Goal: Find specific page/section: Find specific page/section

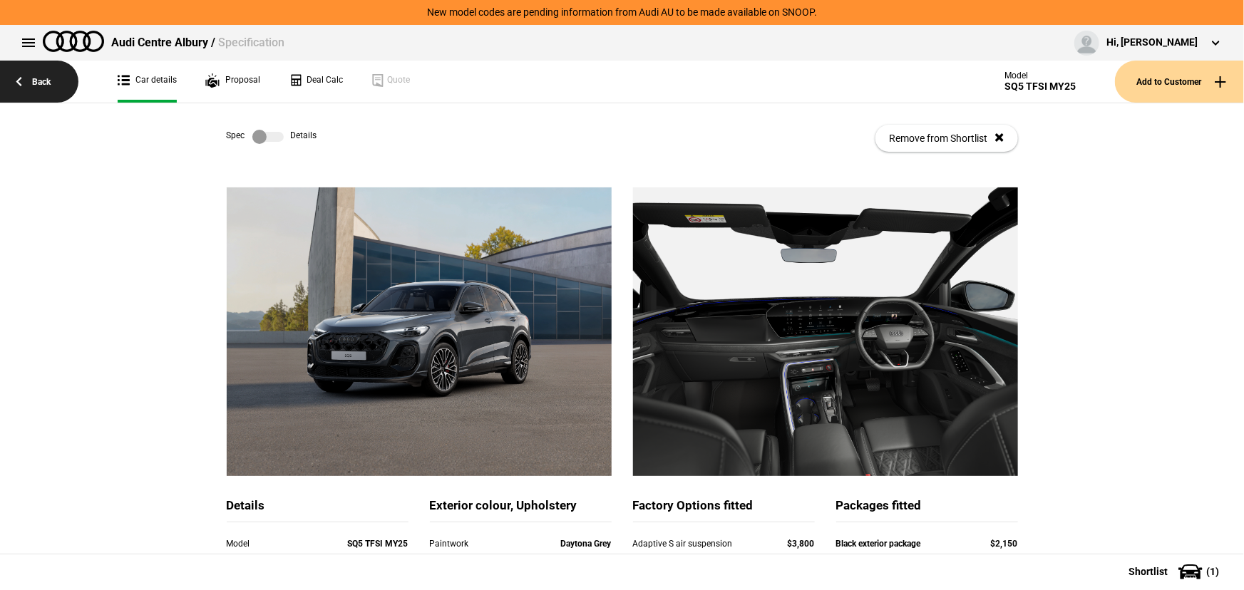
click at [37, 86] on link "Back" at bounding box center [39, 82] width 78 height 42
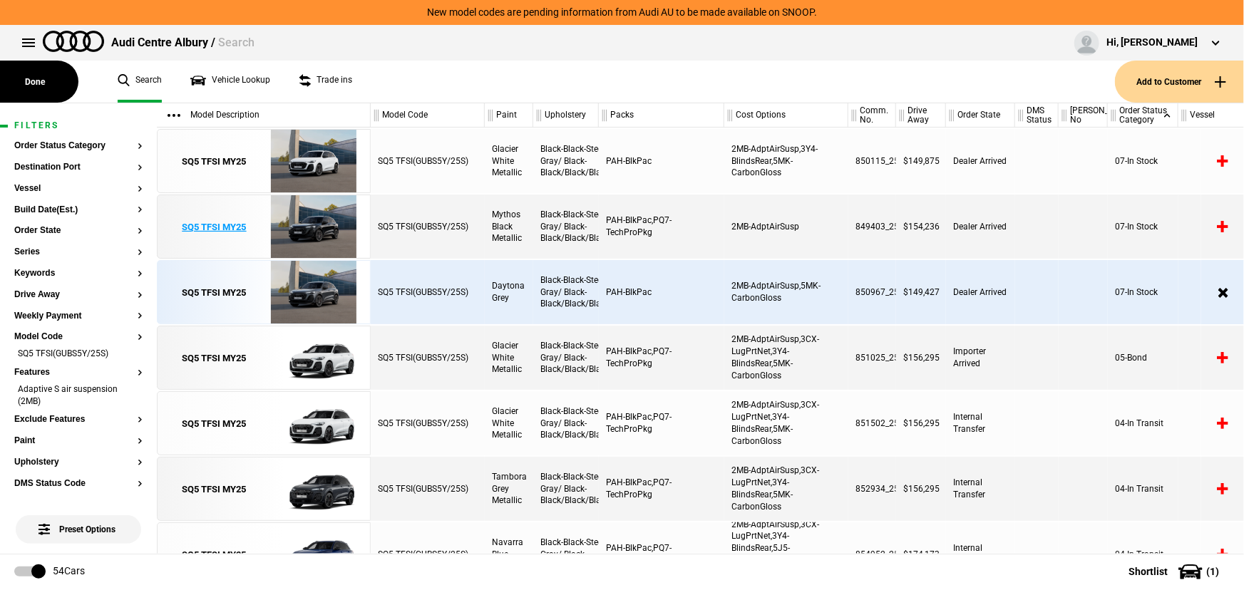
scroll to position [0, 136]
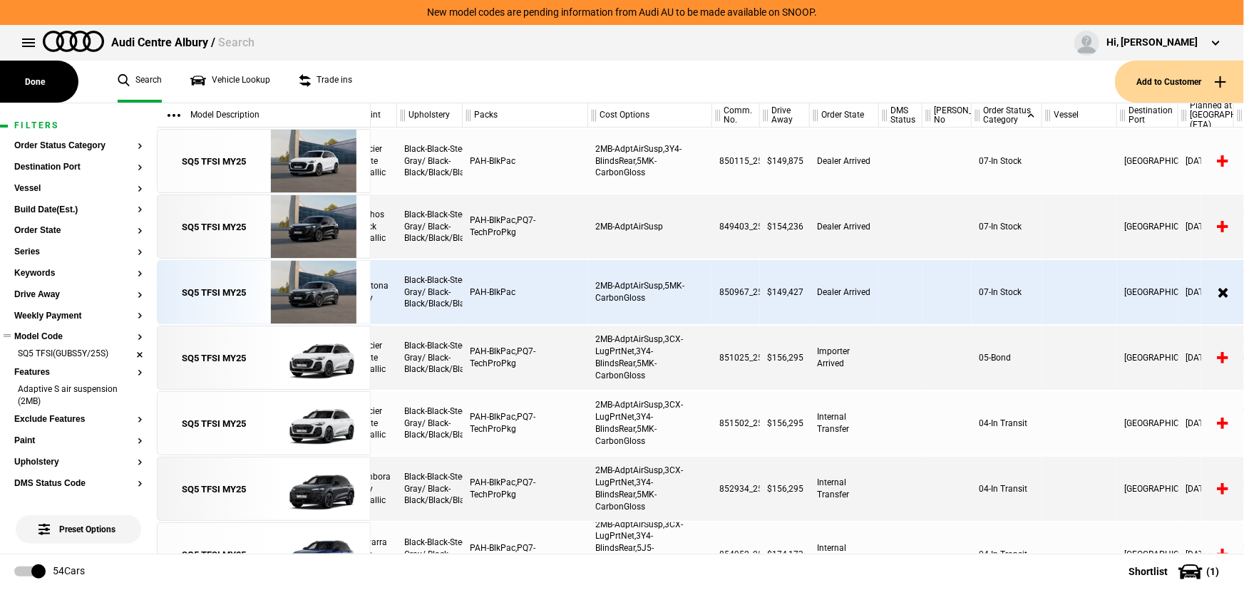
click at [126, 352] on li "SQ5 TFSI(GUBS5Y/25S)" at bounding box center [78, 355] width 128 height 14
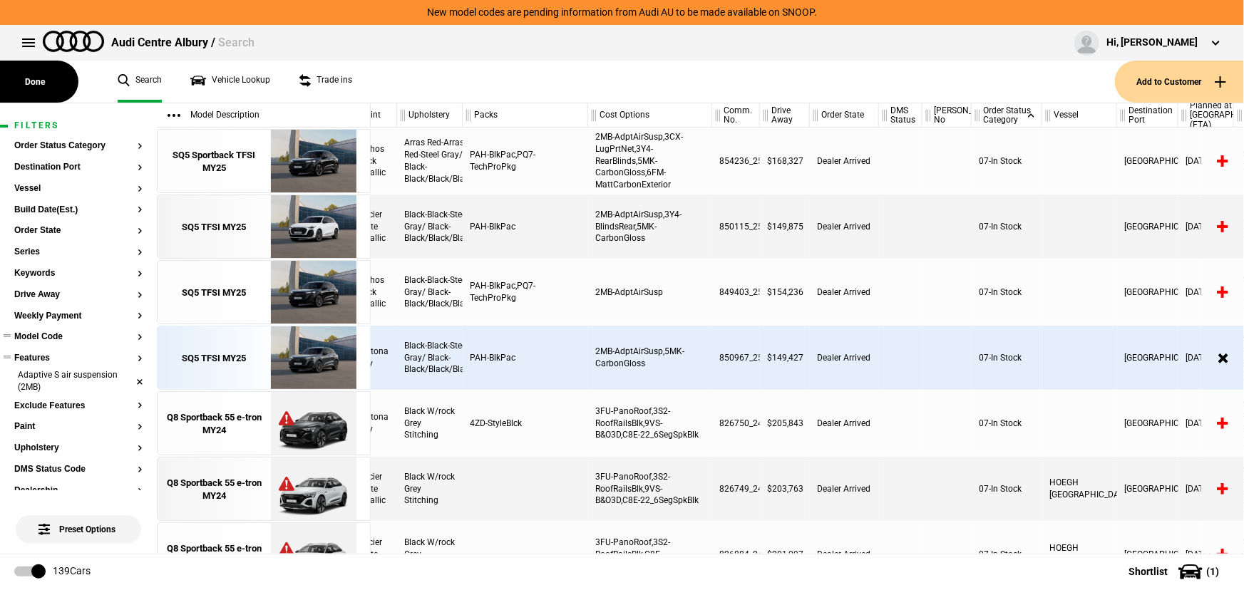
click at [132, 379] on li "Adaptive S air suspension (2MB)" at bounding box center [78, 382] width 128 height 26
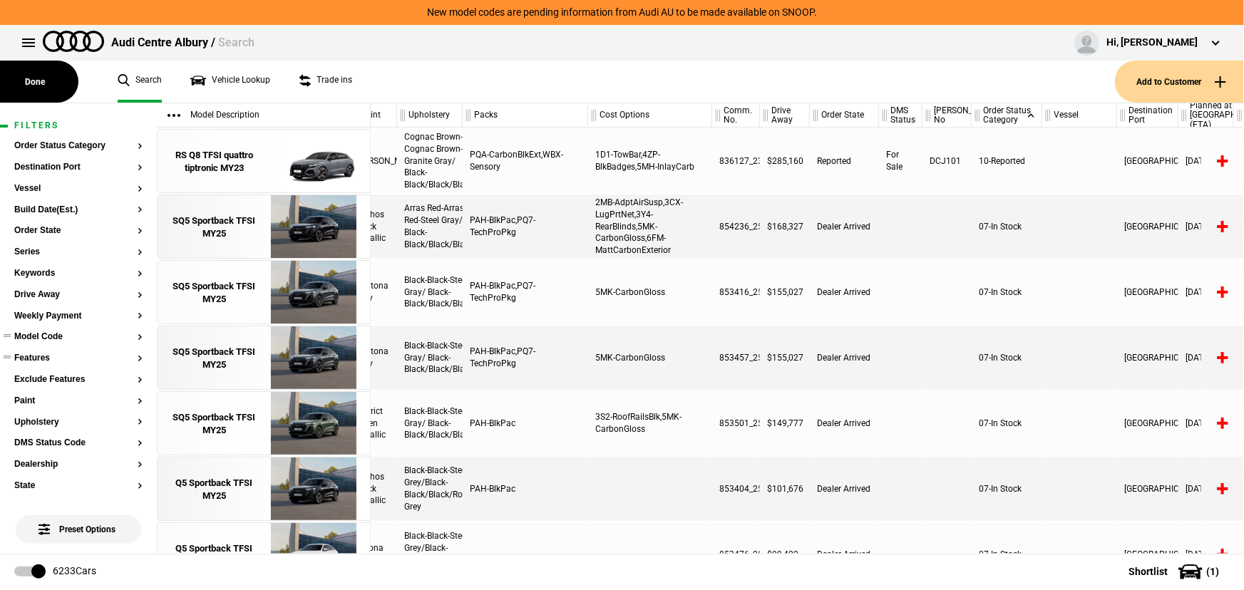
click at [42, 339] on button "Model Code" at bounding box center [78, 337] width 128 height 10
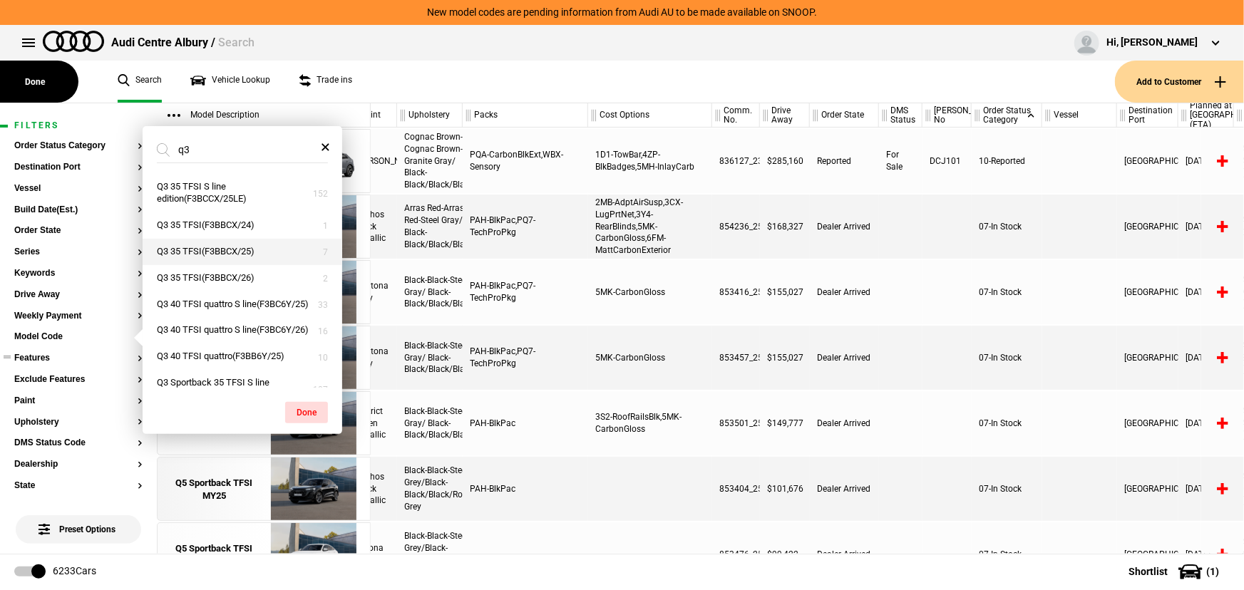
type input "q3"
click at [208, 254] on button "Q3 35 TFSI(F3BBCX/25)" at bounding box center [243, 252] width 200 height 26
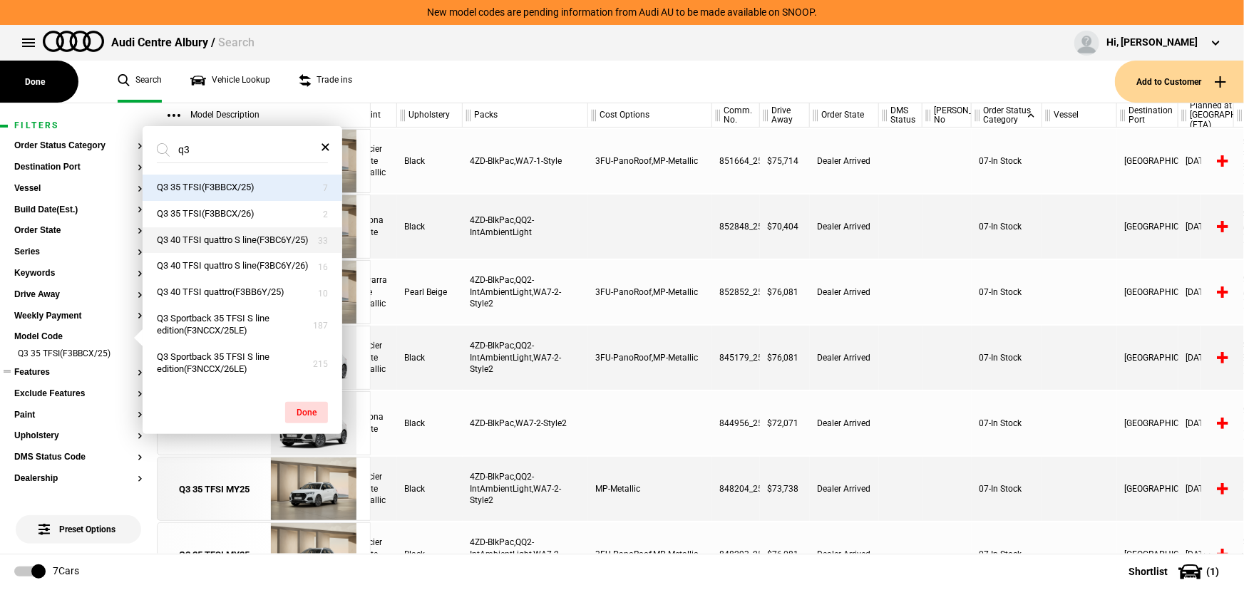
scroll to position [0, 0]
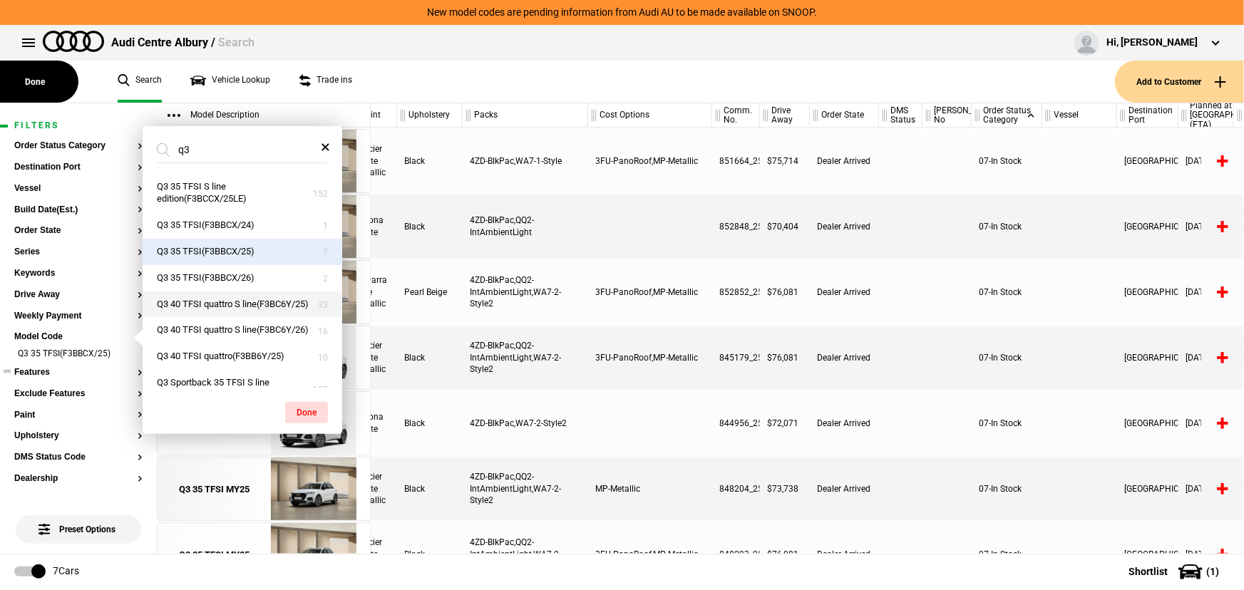
click at [281, 314] on button "Q3 40 TFSI quattro S line(F3BC6Y/25)" at bounding box center [243, 304] width 200 height 26
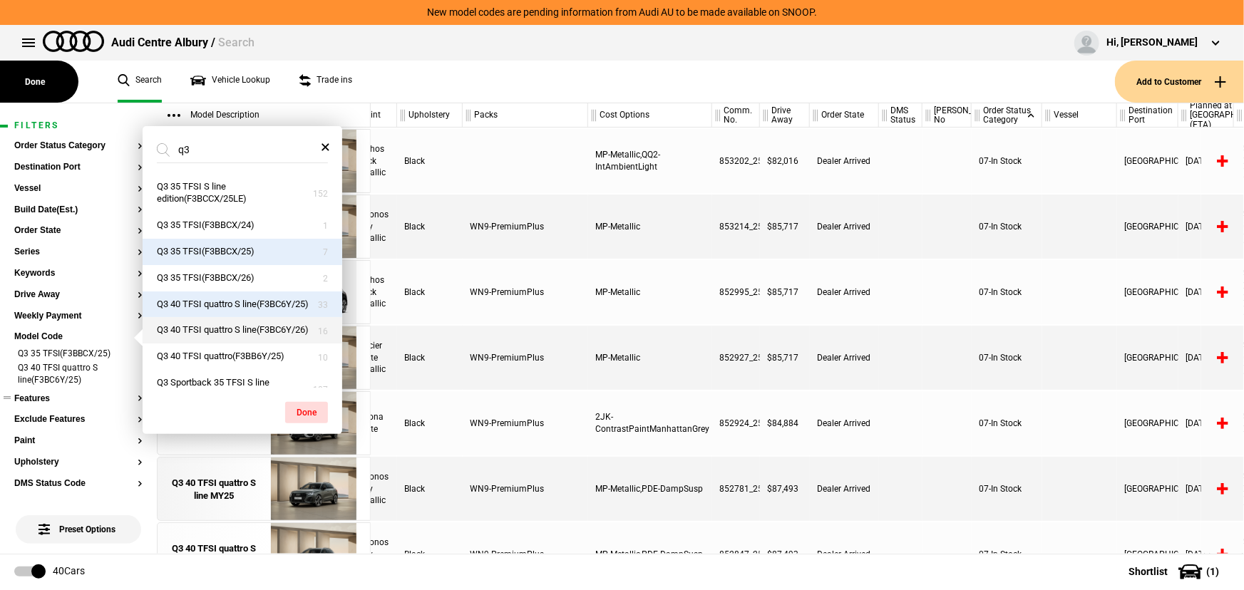
click at [266, 341] on button "Q3 40 TFSI quattro S line(F3BC6Y/26)" at bounding box center [243, 330] width 200 height 26
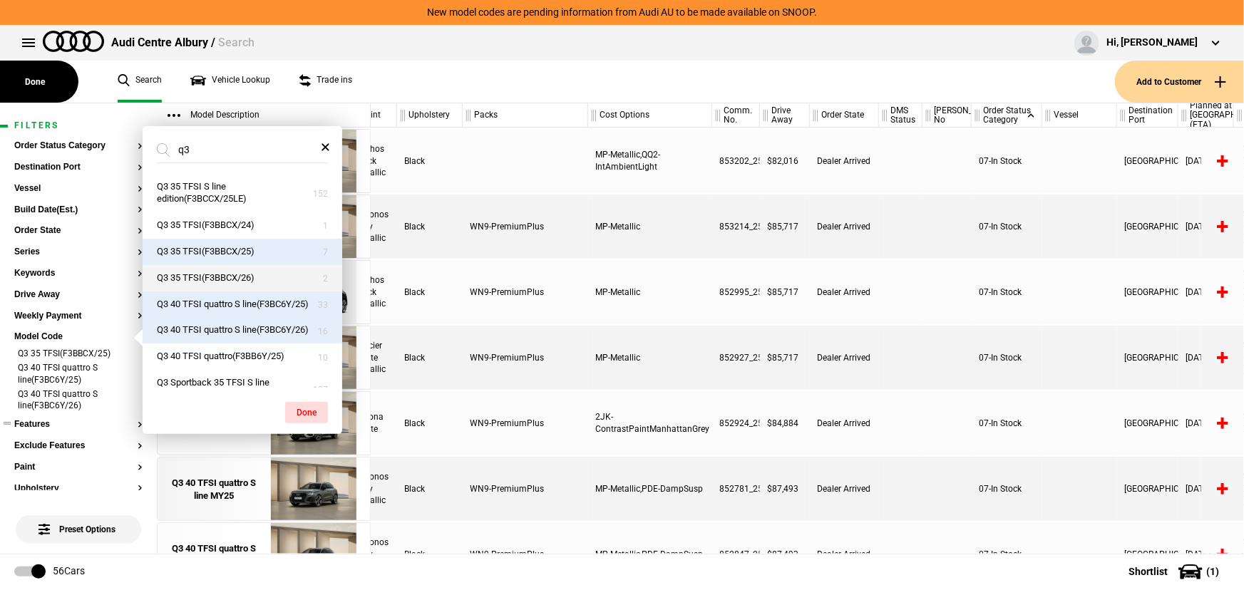
click at [286, 278] on button "Q3 35 TFSI(F3BBCX/26)" at bounding box center [243, 278] width 200 height 26
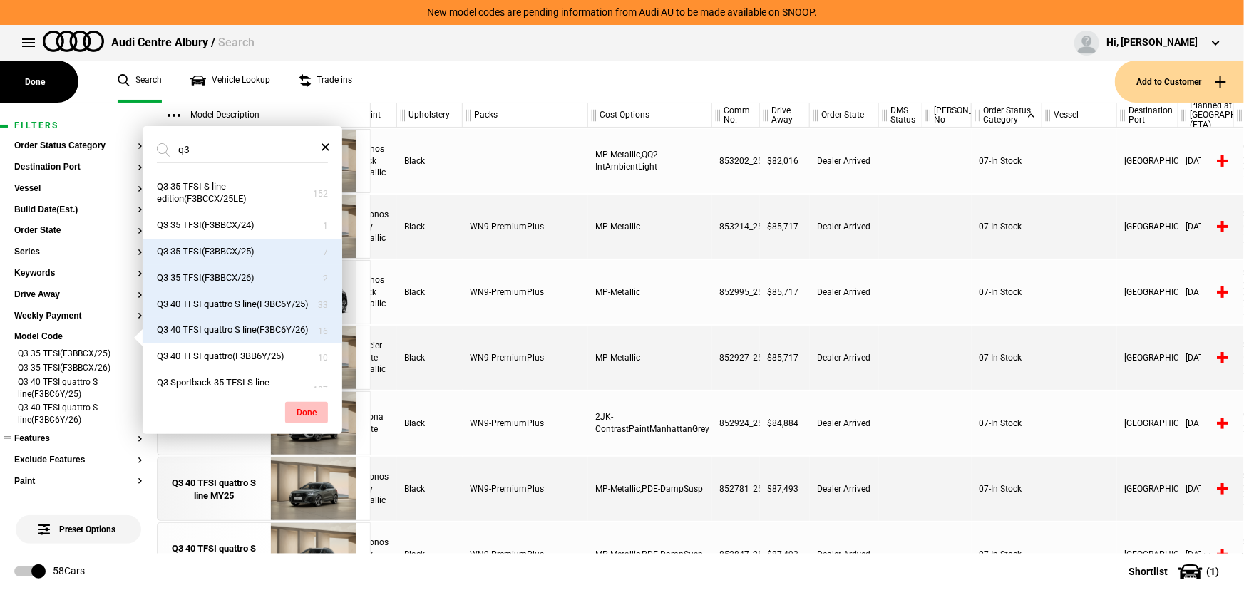
click at [310, 411] on button "Done" at bounding box center [306, 412] width 43 height 21
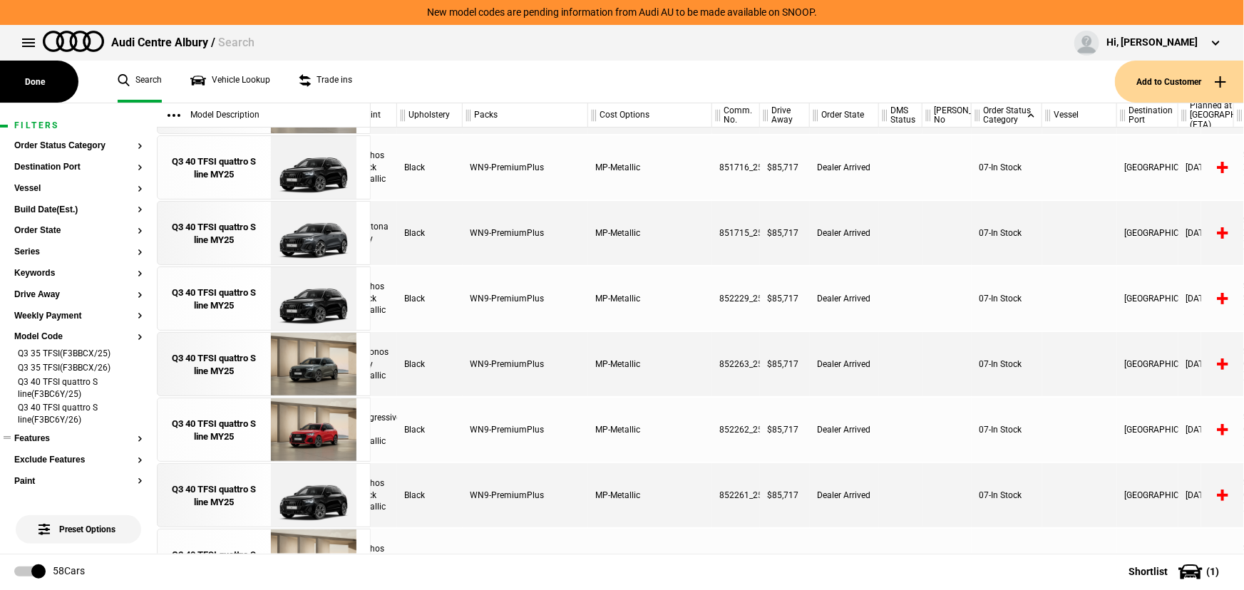
scroll to position [563, 136]
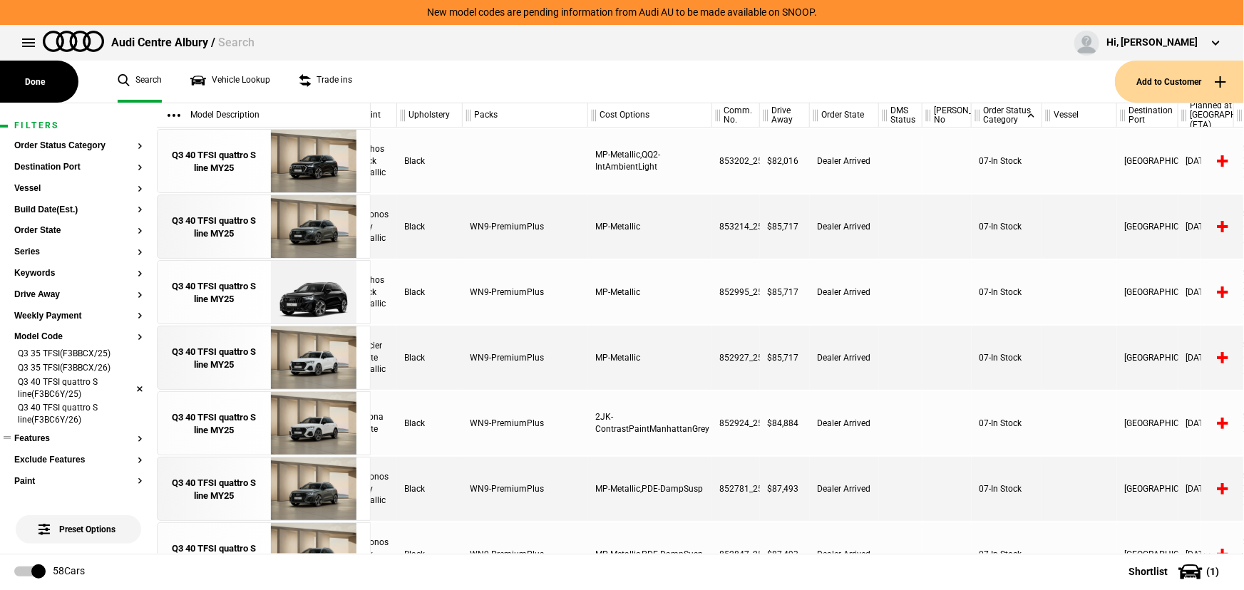
click at [122, 386] on li "Q3 40 TFSI quattro S line(F3BC6Y/25)" at bounding box center [78, 389] width 128 height 26
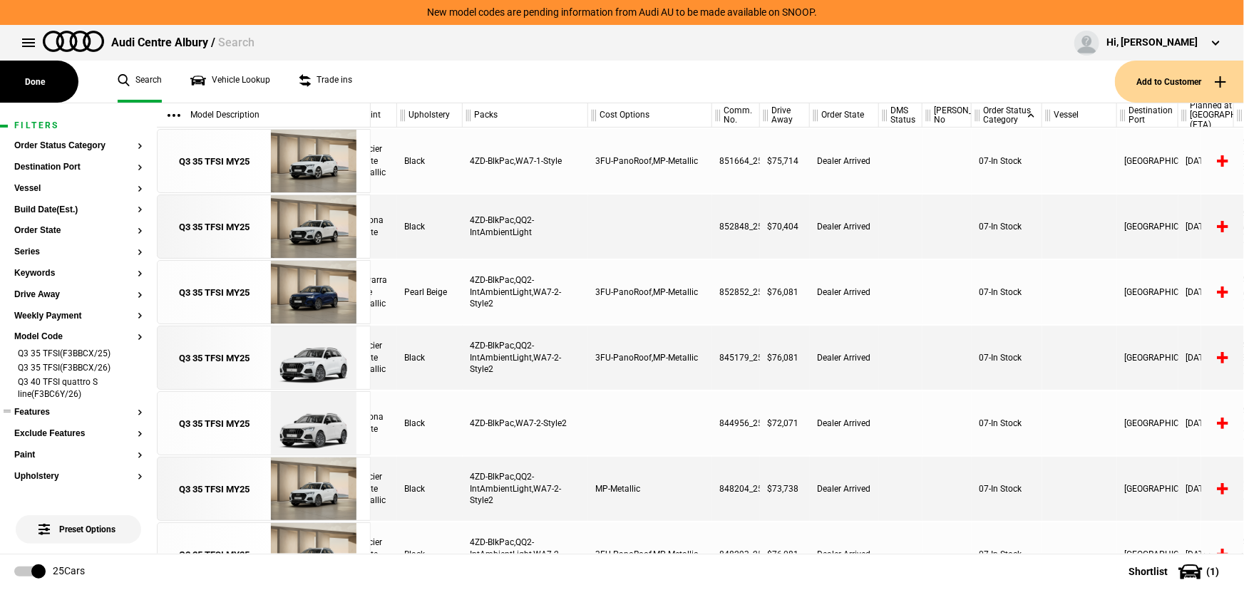
click at [129, 388] on li "Q3 40 TFSI quattro S line(F3BC6Y/26)" at bounding box center [78, 389] width 128 height 26
